Goal: Information Seeking & Learning: Find specific fact

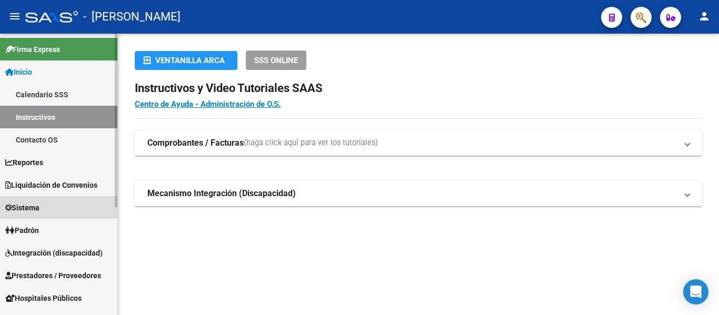
click at [59, 208] on link "Sistema" at bounding box center [58, 207] width 117 height 23
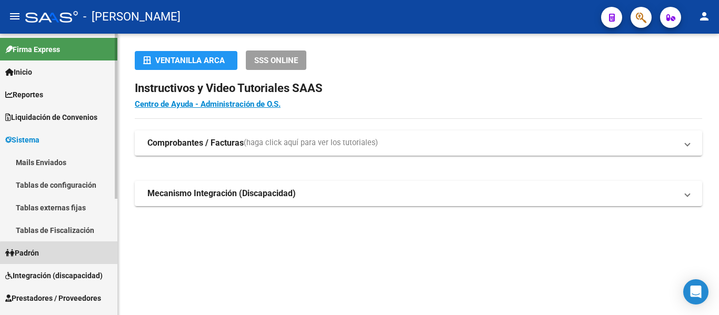
click at [72, 255] on link "Padrón" at bounding box center [58, 253] width 117 height 23
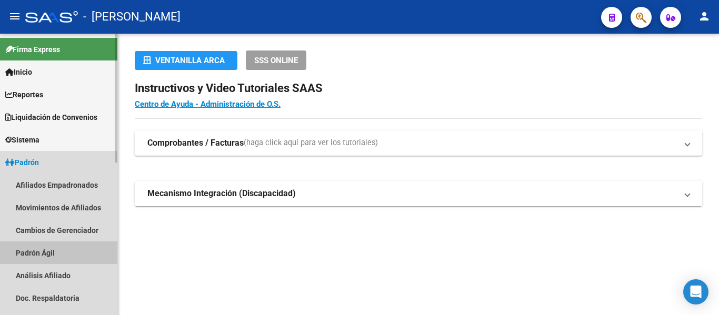
click at [71, 255] on link "Padrón Ágil" at bounding box center [58, 253] width 117 height 23
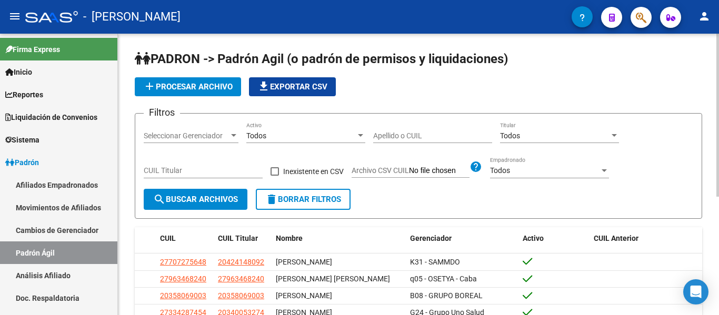
click at [396, 141] on div "Apellido o CUIL" at bounding box center [432, 132] width 119 height 21
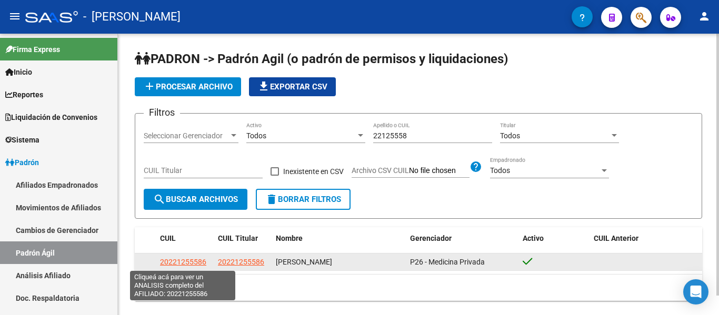
click at [180, 259] on span "20221255586" at bounding box center [183, 262] width 46 height 8
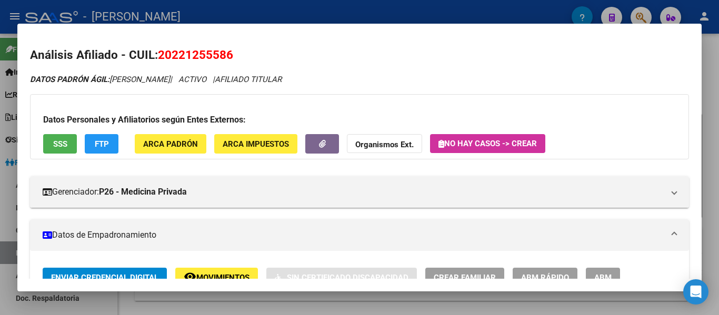
click at [312, 2] on div at bounding box center [359, 157] width 719 height 315
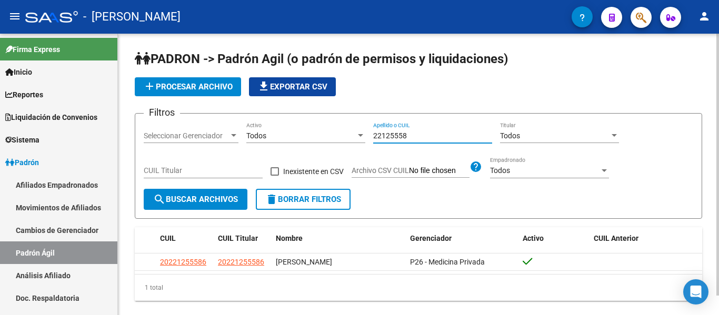
drag, startPoint x: 424, startPoint y: 135, endPoint x: 344, endPoint y: 135, distance: 80.5
click at [344, 135] on div "Filtros Seleccionar Gerenciador Seleccionar Gerenciador Todos Activo 22125558 A…" at bounding box center [418, 155] width 549 height 67
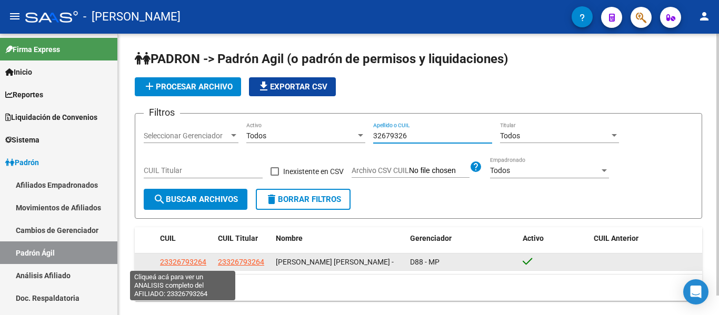
type input "32679326"
click at [186, 263] on span "23326793264" at bounding box center [183, 262] width 46 height 8
type textarea "23326793264"
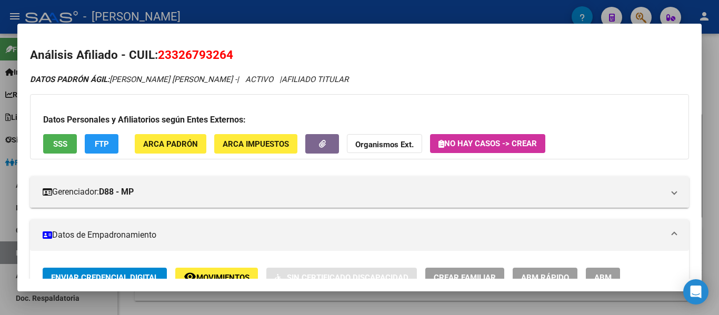
drag, startPoint x: 158, startPoint y: 51, endPoint x: 239, endPoint y: 52, distance: 81.6
click at [239, 52] on h2 "Análisis Afiliado - CUIL: 23326793264" at bounding box center [359, 55] width 659 height 18
copy span "23326793264"
click at [405, 12] on div at bounding box center [359, 157] width 719 height 315
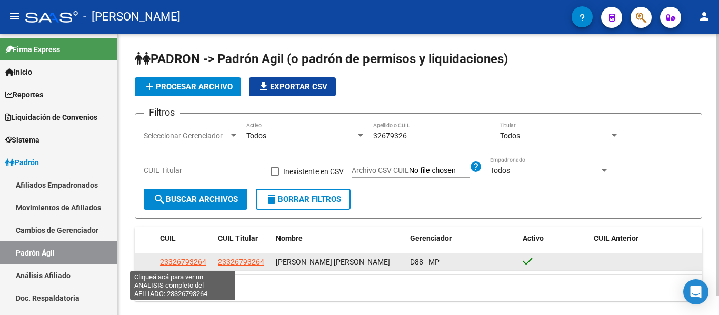
click at [188, 263] on span "23326793264" at bounding box center [183, 262] width 46 height 8
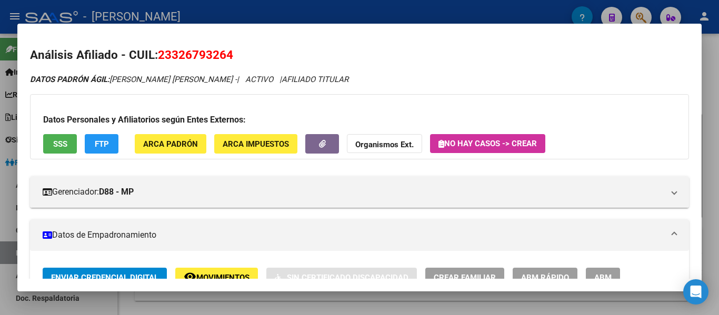
click at [455, 17] on div at bounding box center [359, 157] width 719 height 315
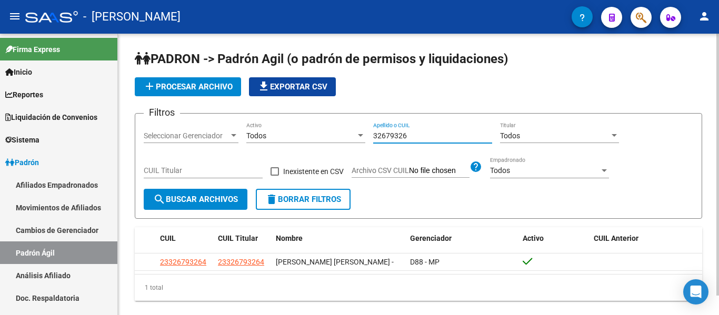
drag, startPoint x: 374, startPoint y: 136, endPoint x: 402, endPoint y: 136, distance: 27.4
click at [402, 136] on input "32679326" at bounding box center [432, 136] width 119 height 9
type input "6"
drag, startPoint x: 421, startPoint y: 133, endPoint x: 347, endPoint y: 127, distance: 74.4
click at [347, 127] on div "Filtros Seleccionar Gerenciador Seleccionar Gerenciador Todos Activo 29146388 A…" at bounding box center [418, 155] width 549 height 67
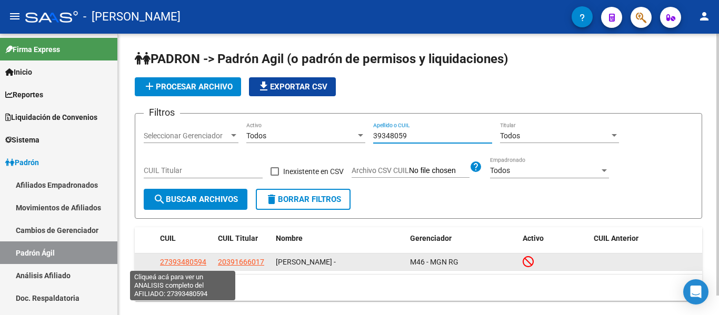
type input "39348059"
click at [174, 261] on span "27393480594" at bounding box center [183, 262] width 46 height 8
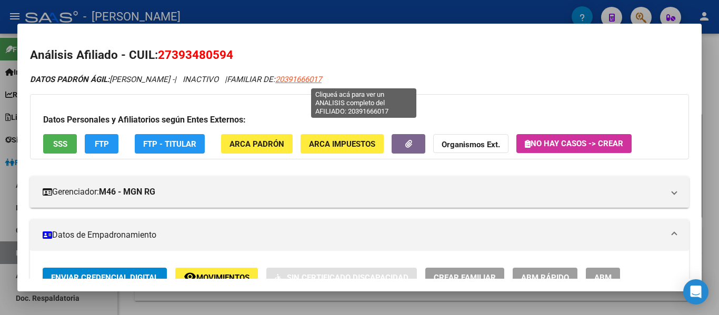
click at [322, 81] on span "20391666017" at bounding box center [298, 79] width 46 height 9
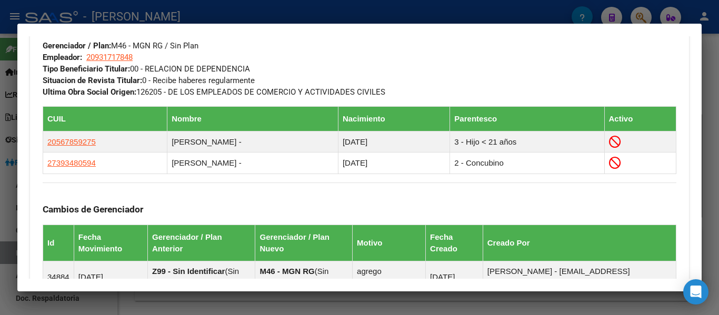
scroll to position [579, 0]
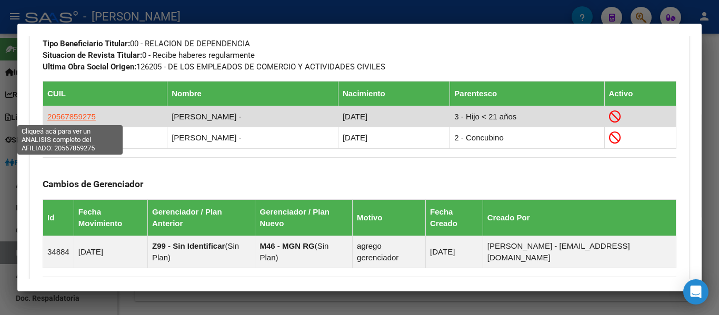
click at [77, 114] on span "20567859275" at bounding box center [71, 116] width 48 height 9
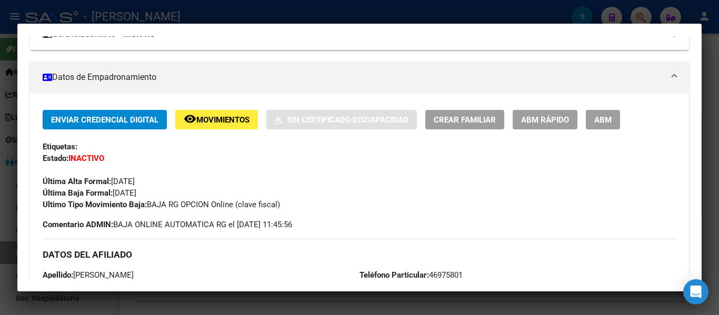
scroll to position [0, 0]
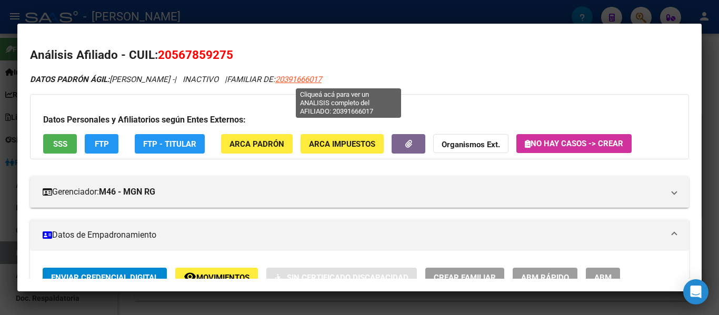
click at [322, 75] on span "20391666017" at bounding box center [298, 79] width 46 height 9
type textarea "20391666017"
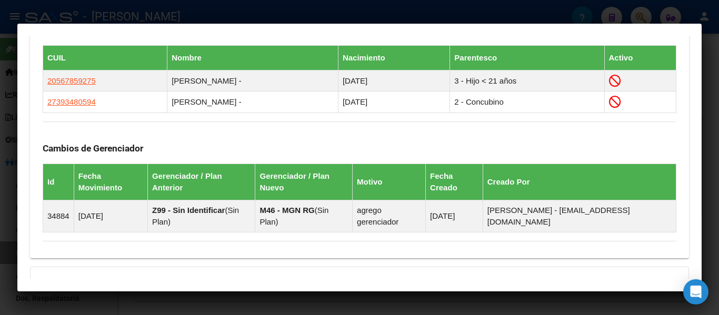
scroll to position [612, 0]
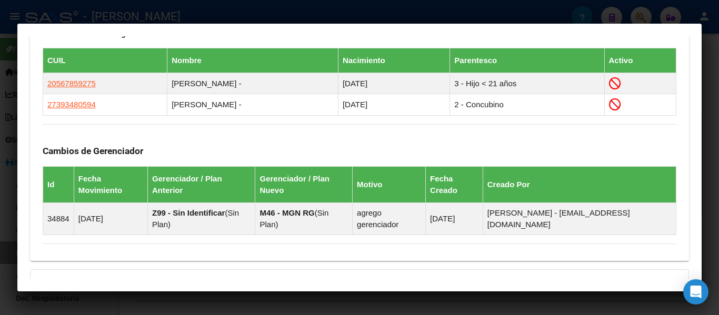
drag, startPoint x: 35, startPoint y: 52, endPoint x: 426, endPoint y: 133, distance: 398.9
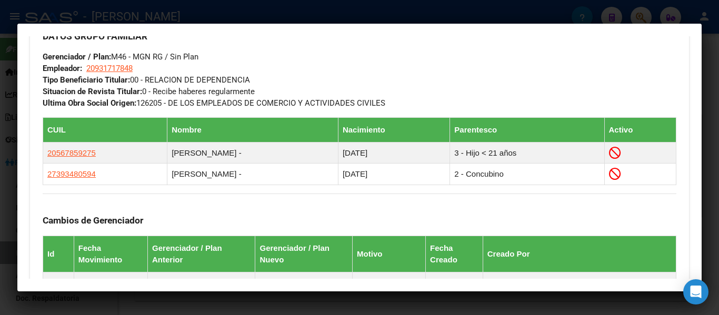
click at [409, 78] on div "DATOS GRUPO FAMILIAR Gerenciador / Plan: M46 - MGN RG / Sin Plan Empleador: 209…" at bounding box center [360, 65] width 634 height 88
